Goal: Check status: Check status

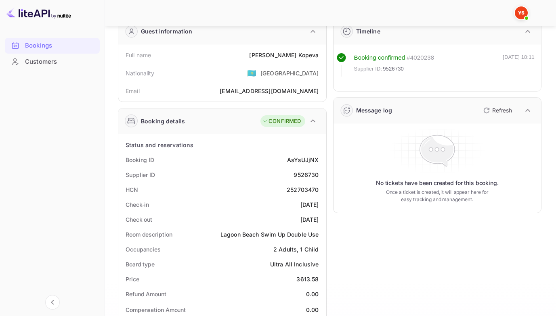
click at [52, 44] on div "Bookings" at bounding box center [60, 45] width 71 height 9
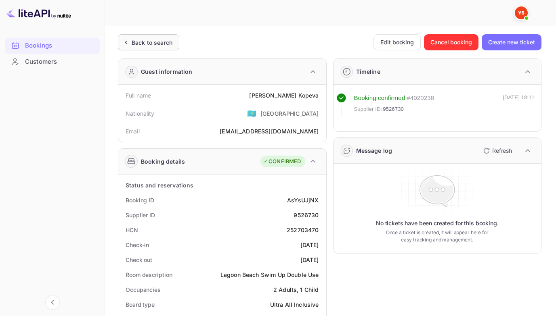
click at [143, 40] on div "Back to search" at bounding box center [152, 42] width 41 height 8
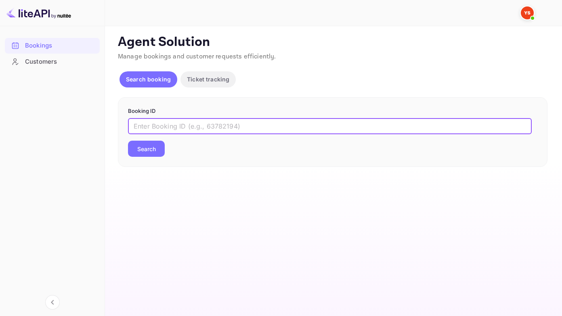
click at [135, 128] on input "text" at bounding box center [330, 126] width 404 height 16
paste input "9526730"
click at [128, 141] on button "Search" at bounding box center [146, 149] width 37 height 16
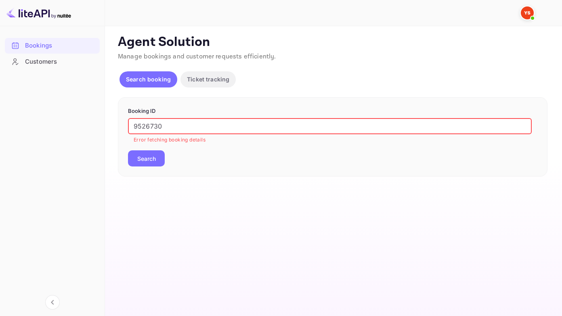
click at [134, 127] on input "9526730" at bounding box center [330, 126] width 404 height 16
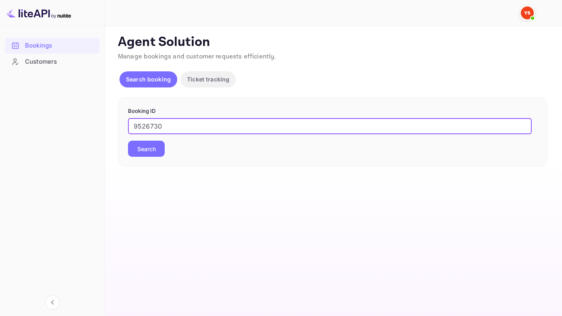
type input "9526730"
click at [128, 141] on button "Search" at bounding box center [146, 149] width 37 height 16
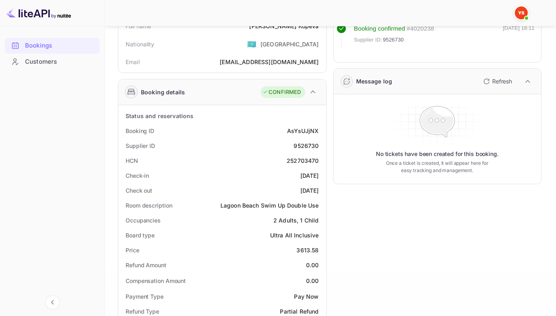
scroll to position [81, 0]
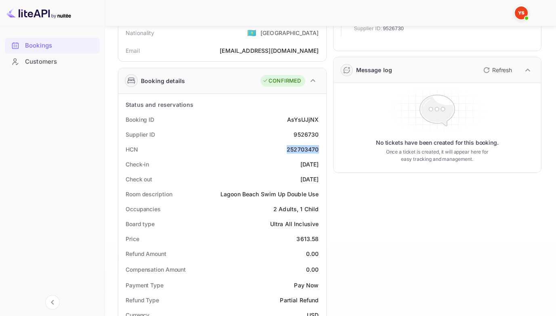
drag, startPoint x: 314, startPoint y: 149, endPoint x: 322, endPoint y: 149, distance: 8.1
click at [322, 149] on div "HCN 252703470" at bounding box center [221, 149] width 201 height 15
copy div "252703470"
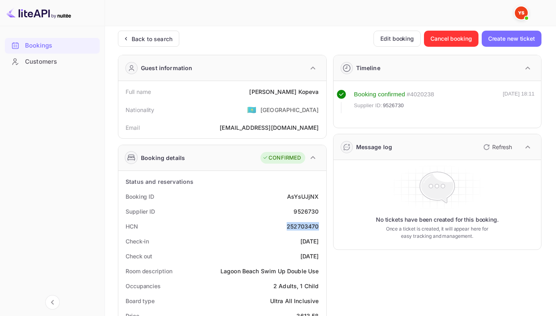
scroll to position [0, 0]
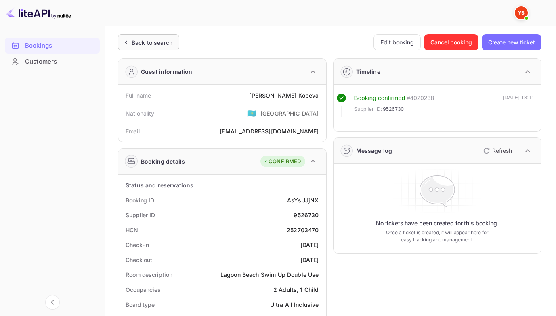
click at [143, 44] on div "Back to search" at bounding box center [152, 42] width 41 height 8
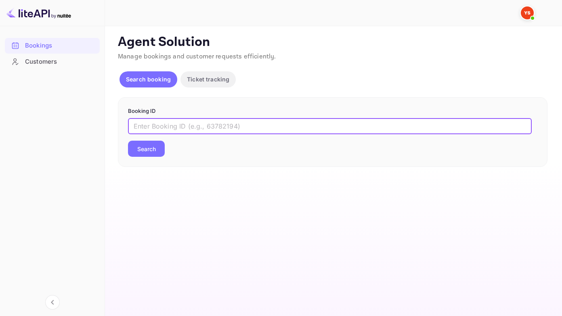
click at [133, 126] on input "text" at bounding box center [330, 126] width 404 height 16
paste input "9526944"
click at [128, 141] on button "Search" at bounding box center [146, 149] width 37 height 16
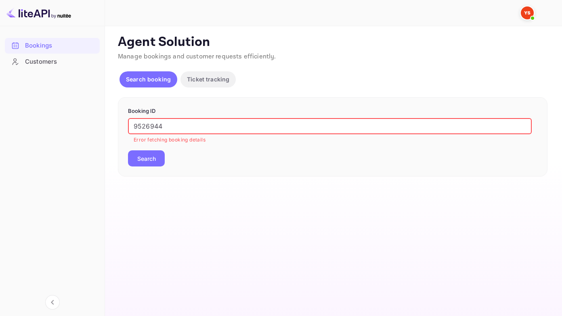
click at [132, 126] on input "9526944" at bounding box center [330, 126] width 404 height 16
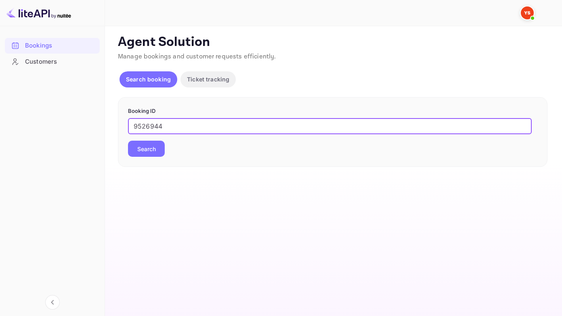
type input "9526944"
click at [128, 141] on button "Search" at bounding box center [146, 149] width 37 height 16
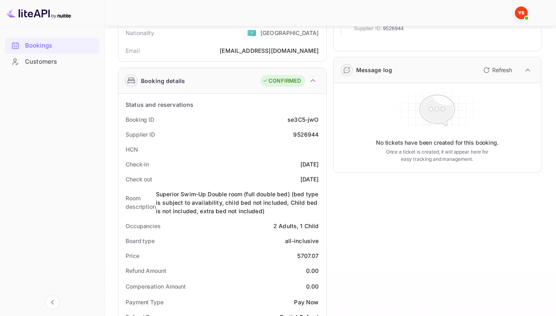
scroll to position [121, 0]
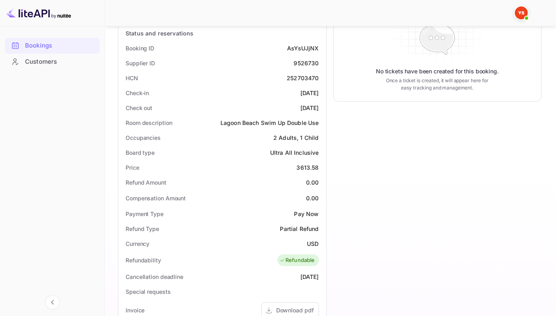
scroll to position [81, 0]
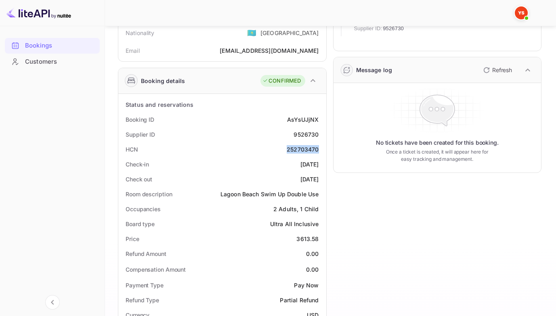
drag, startPoint x: 284, startPoint y: 149, endPoint x: 319, endPoint y: 149, distance: 34.7
click at [319, 149] on div "HCN 252703470" at bounding box center [221, 149] width 201 height 15
copy div "252703470"
